Goal: Information Seeking & Learning: Understand process/instructions

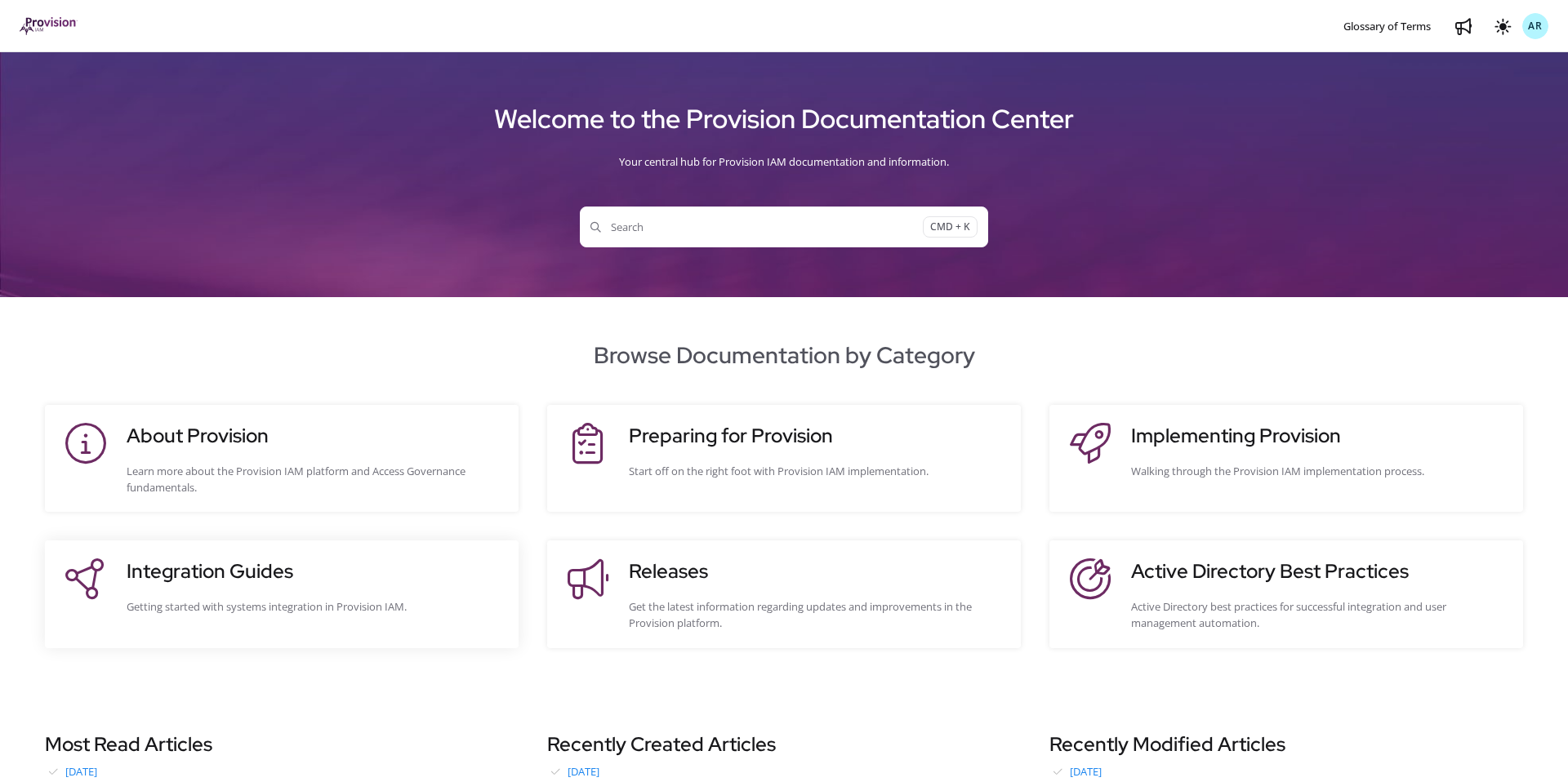
click at [376, 591] on div "Integration Guides Getting started with systems integration in Provision IAM." at bounding box center [315, 594] width 376 height 74
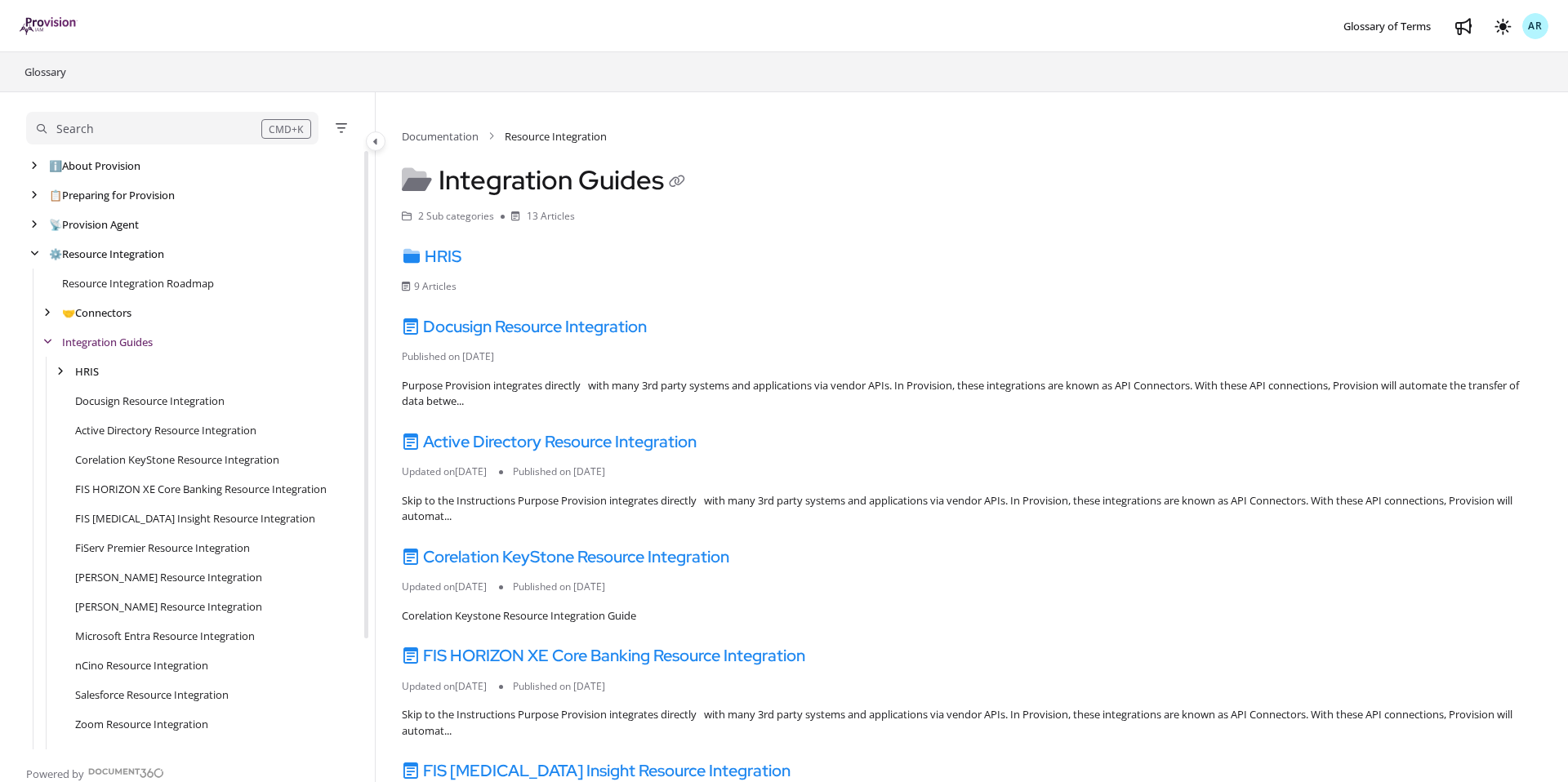
scroll to position [29, 0]
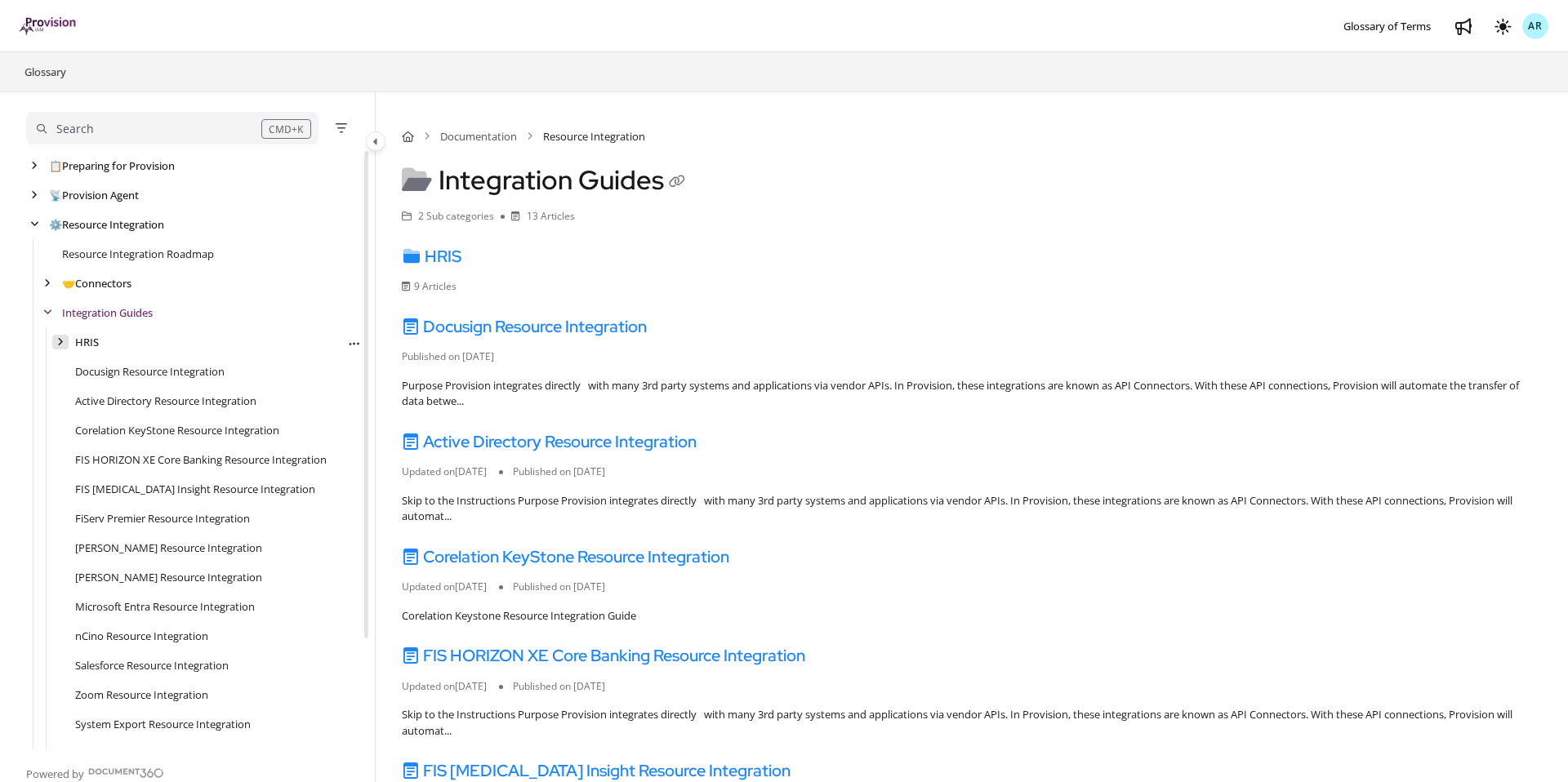
click at [60, 347] on icon "arrow" at bounding box center [60, 342] width 6 height 10
click at [60, 347] on icon "arrow" at bounding box center [61, 342] width 9 height 10
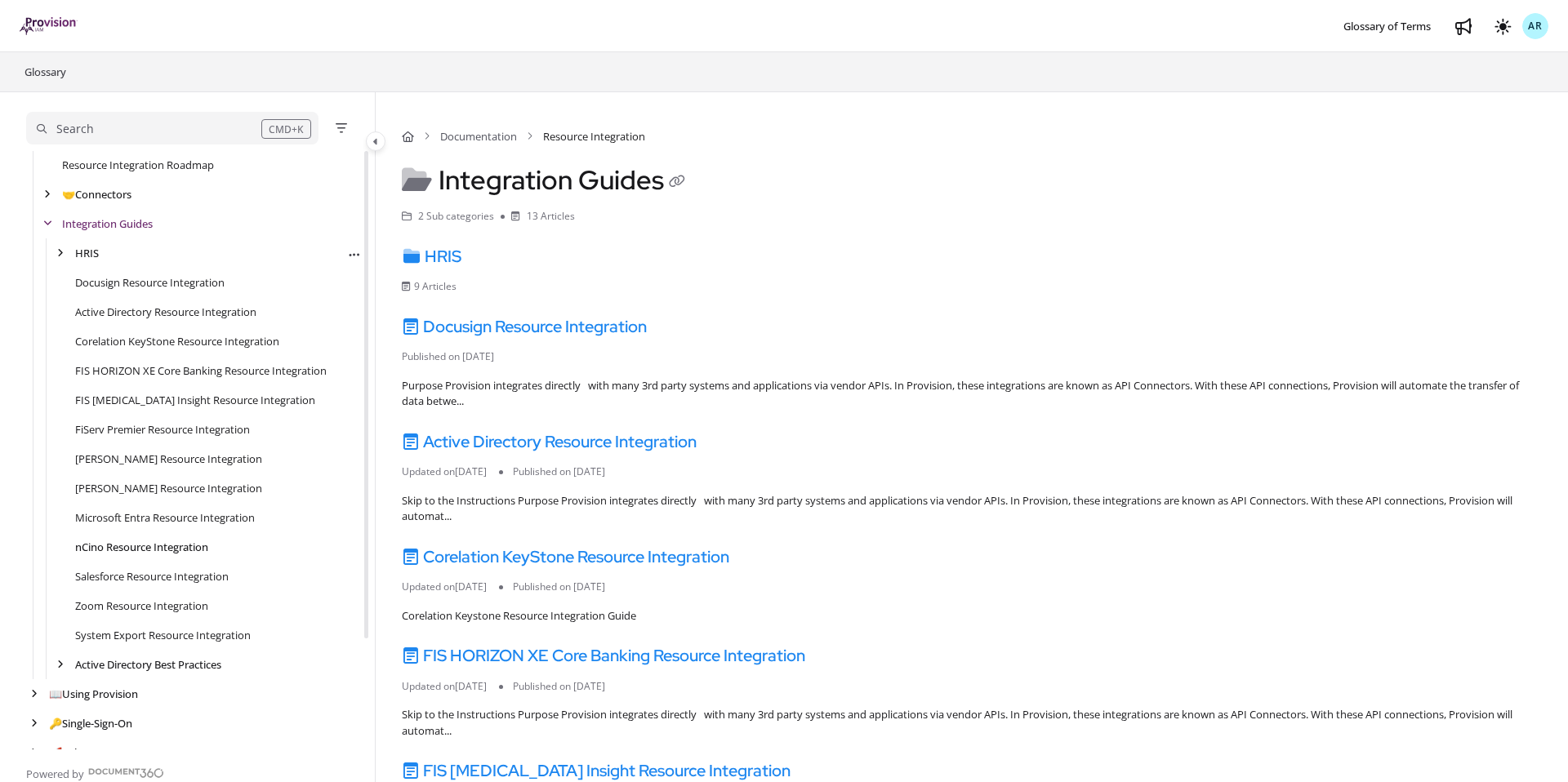
scroll to position [136, 0]
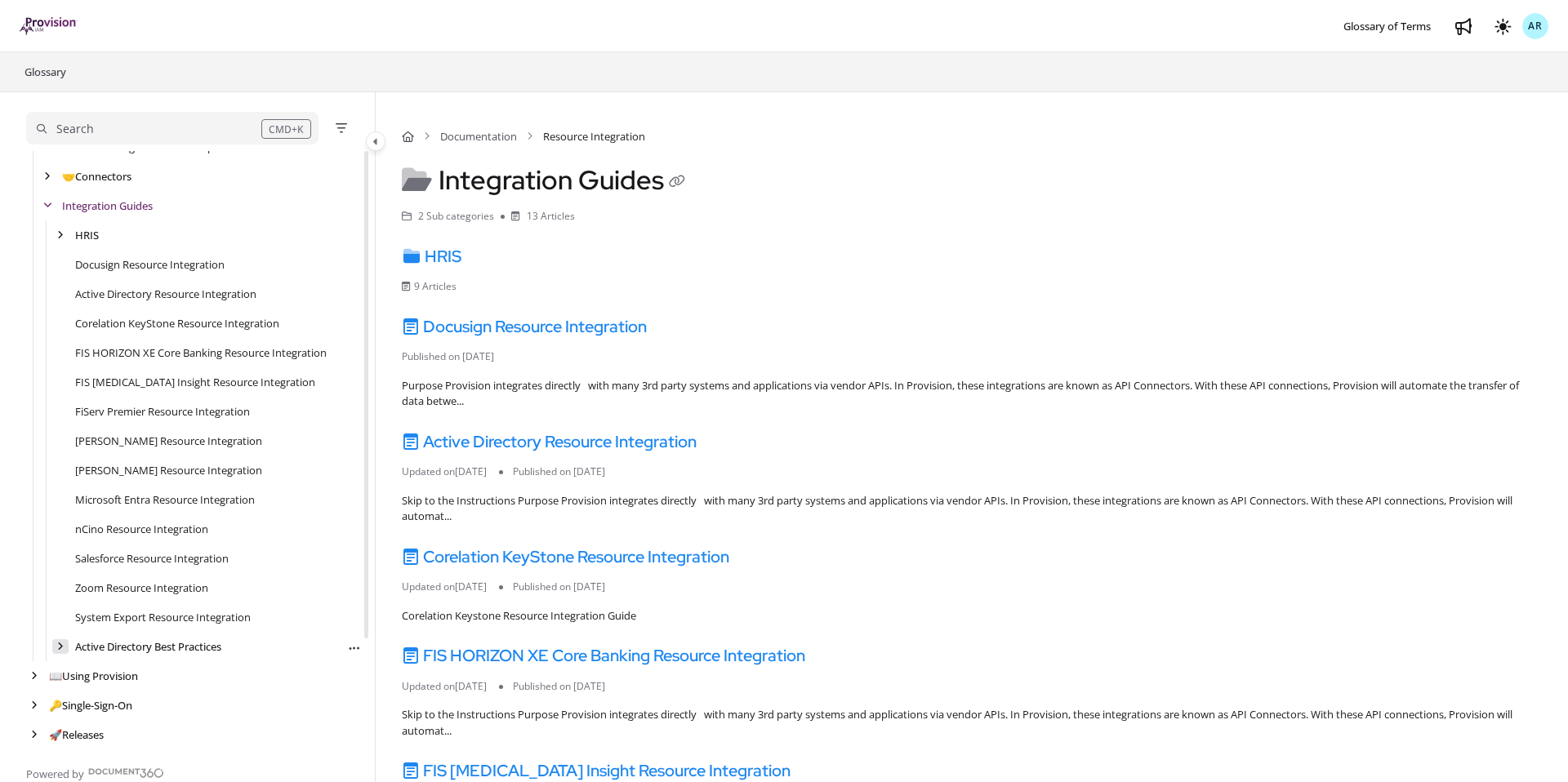
click at [57, 649] on icon "arrow" at bounding box center [60, 647] width 6 height 10
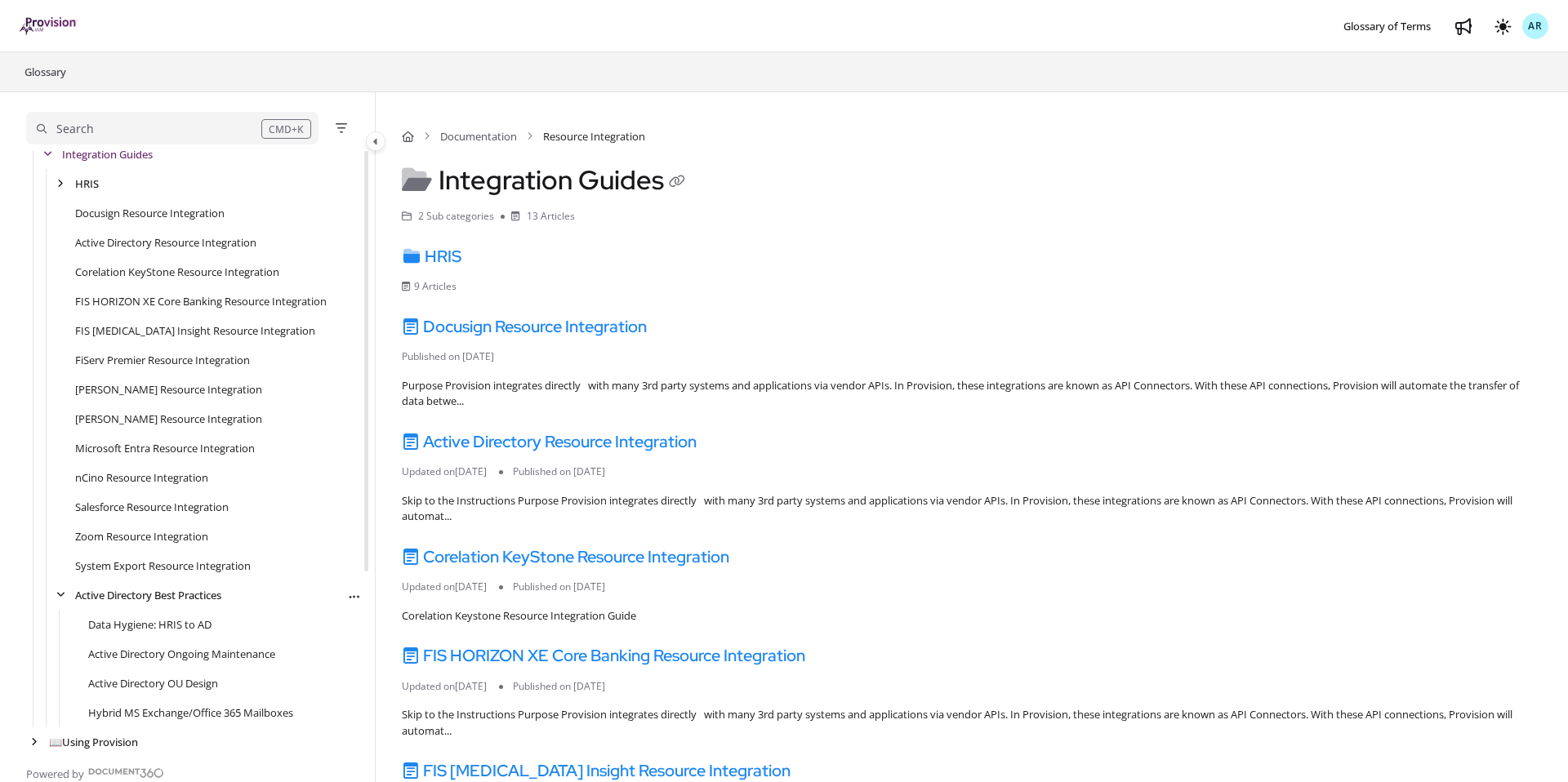
scroll to position [254, 0]
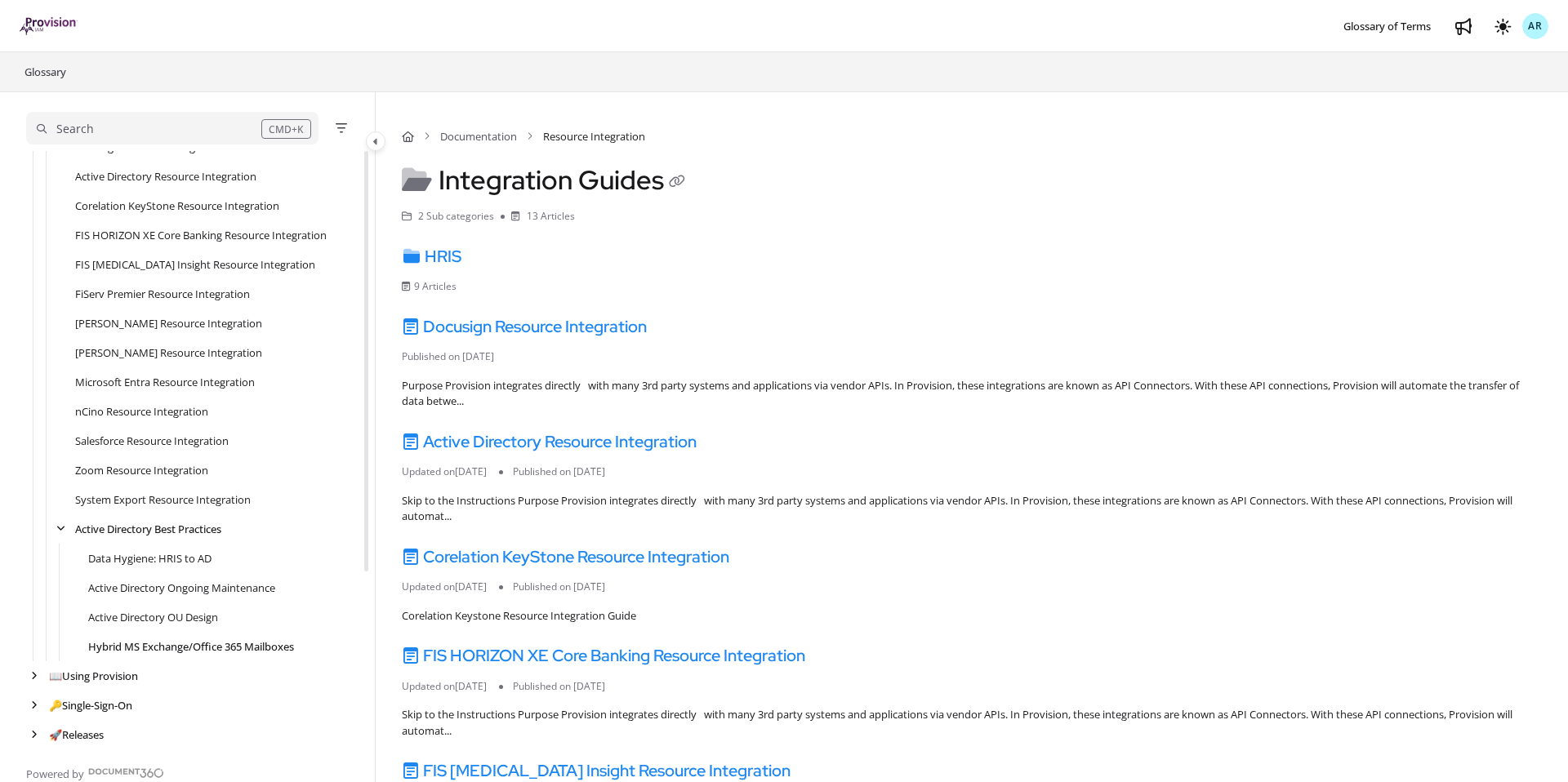
click at [163, 648] on link "Hybrid MS Exchange/Office 365 Mailboxes" at bounding box center [191, 647] width 206 height 16
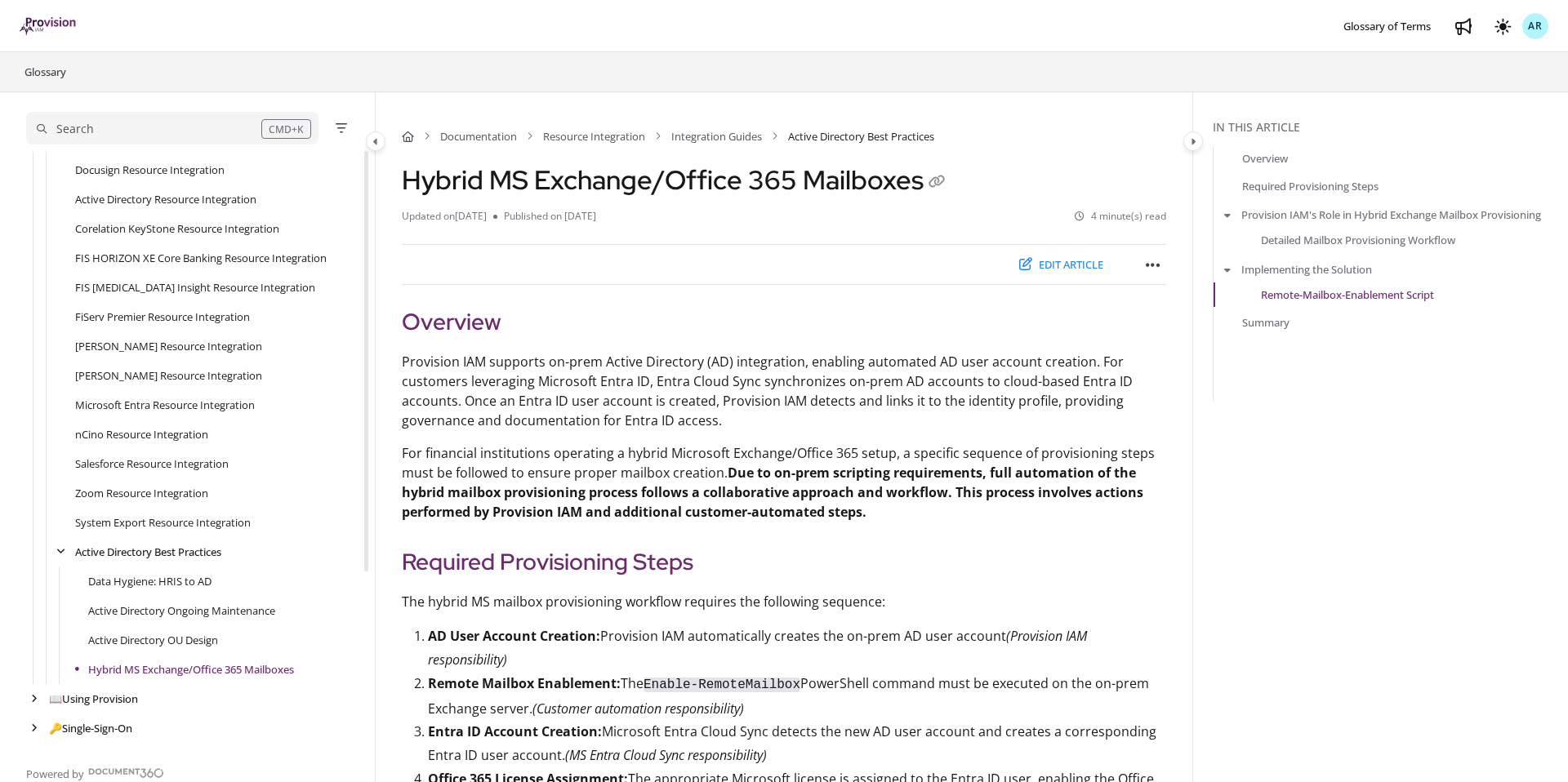
scroll to position [254, 0]
